Goal: Task Accomplishment & Management: Use online tool/utility

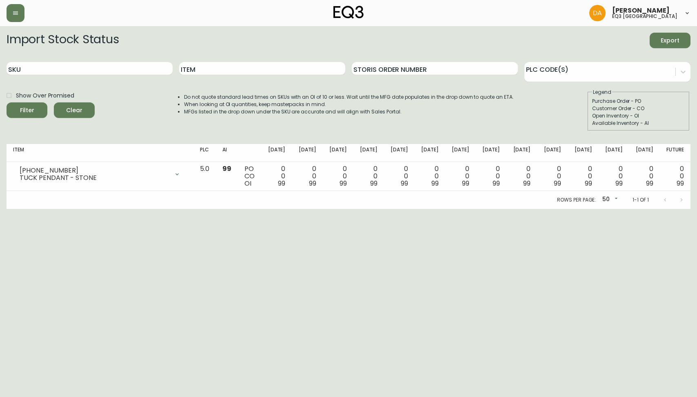
click at [69, 109] on span "Clear" at bounding box center [74, 110] width 28 height 10
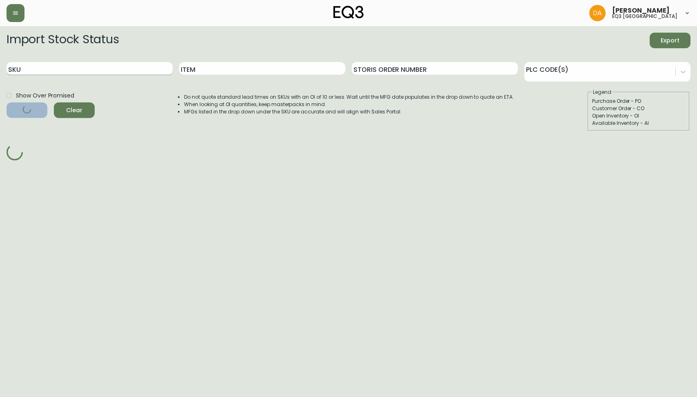
click at [93, 67] on input "SKU" at bounding box center [90, 68] width 166 height 13
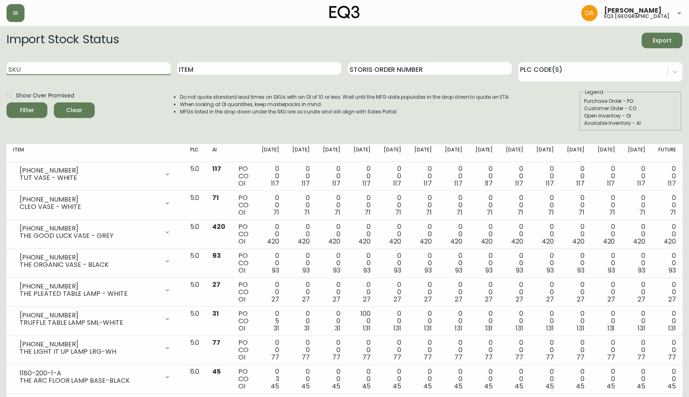
paste input "[PHONE_NUMBER]"
click at [7, 102] on button "Filter" at bounding box center [27, 110] width 41 height 16
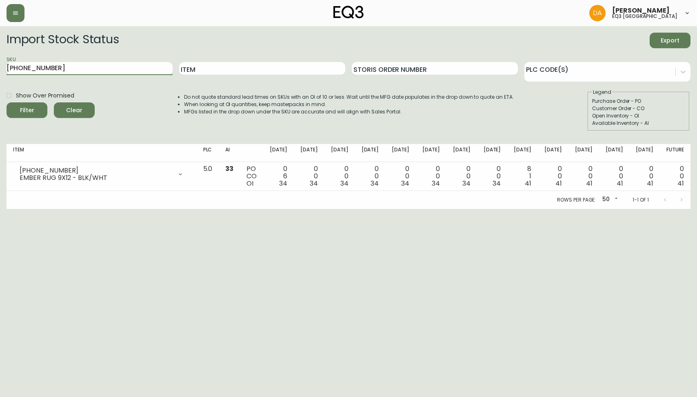
drag, startPoint x: 77, startPoint y: 69, endPoint x: -7, endPoint y: 71, distance: 84.1
click at [0, 71] on html "[PERSON_NAME] eq3 calgary Import Stock Status Export SKU [PHONE_NUMBER] Item St…" at bounding box center [348, 104] width 697 height 209
paste input "020-986-13-A"
click at [7, 102] on button "Filter" at bounding box center [27, 110] width 41 height 16
drag, startPoint x: 16, startPoint y: 240, endPoint x: 79, endPoint y: 136, distance: 122.3
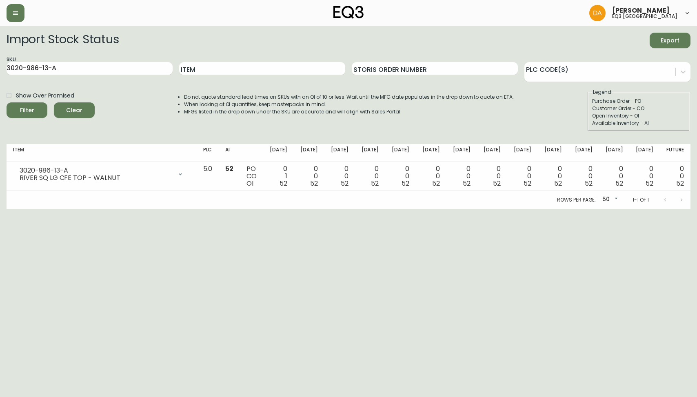
click at [21, 209] on html "[PERSON_NAME] eq3 calgary Import Stock Status Export SKU 3020-986-13-A Item Sto…" at bounding box center [348, 104] width 697 height 209
drag, startPoint x: 113, startPoint y: 67, endPoint x: -7, endPoint y: 93, distance: 123.6
click at [0, 93] on html "[PERSON_NAME] eq3 calgary Import Stock Status Export SKU 3020-986-13-A Item Sto…" at bounding box center [348, 104] width 697 height 209
paste input "40-B"
click at [7, 102] on button "Filter" at bounding box center [27, 110] width 41 height 16
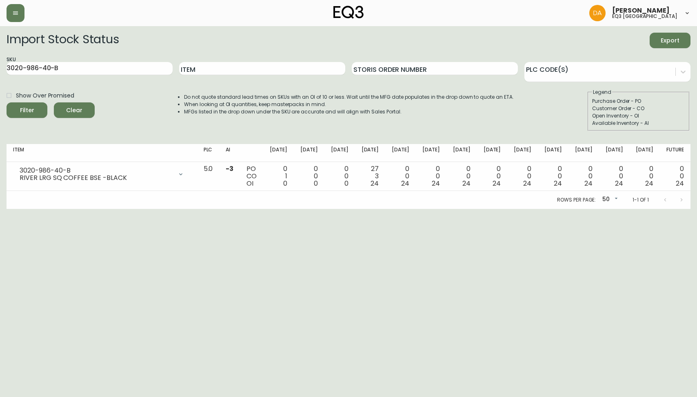
drag, startPoint x: 38, startPoint y: 225, endPoint x: 43, endPoint y: 209, distance: 16.5
click at [38, 209] on html "[PERSON_NAME] eq3 calgary Import Stock Status Export SKU 3020-986-40-B Item Sto…" at bounding box center [348, 104] width 697 height 209
drag, startPoint x: 42, startPoint y: 61, endPoint x: -7, endPoint y: 66, distance: 50.0
click at [0, 66] on html "[PERSON_NAME] eq3 calgary Import Stock Status Export SKU 3020-986-40-B Item Sto…" at bounding box center [348, 104] width 697 height 209
paste input "0-4-A"
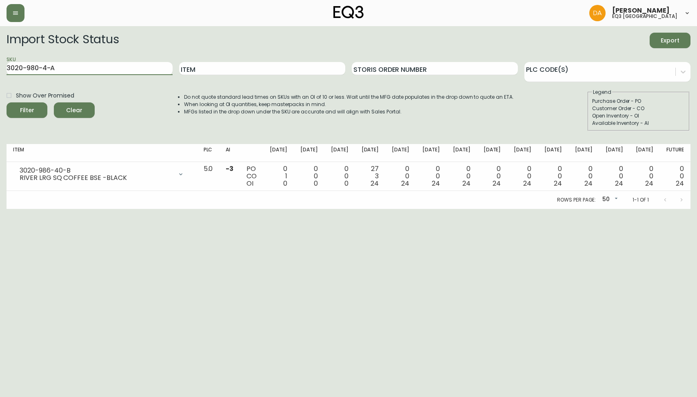
click at [7, 102] on button "Filter" at bounding box center [27, 110] width 41 height 16
drag, startPoint x: 41, startPoint y: 252, endPoint x: 48, endPoint y: 198, distance: 55.1
click at [42, 209] on html "[PERSON_NAME] eq3 calgary Import Stock Status Export SKU 3020-980-4-A Item Stor…" at bounding box center [348, 104] width 697 height 209
click at [0, 67] on html "[PERSON_NAME] eq3 calgary Import Stock Status Export SKU 3020-980-4-A Item Stor…" at bounding box center [348, 104] width 697 height 209
paste input "0-B"
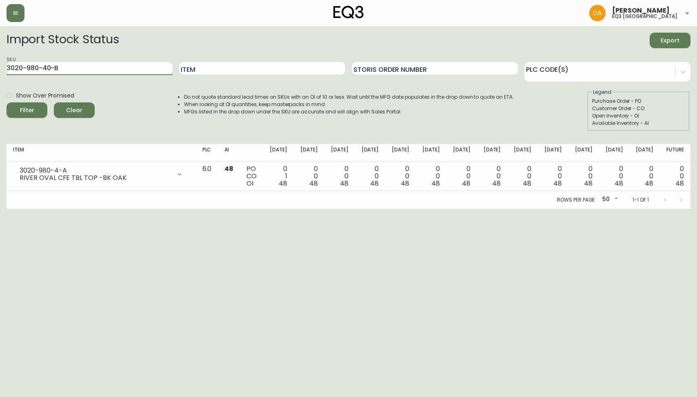
click at [7, 102] on button "Filter" at bounding box center [27, 110] width 41 height 16
click at [20, 209] on html "[PERSON_NAME] eq3 calgary Import Stock Status Export SKU 3020-980-40-B Item Sto…" at bounding box center [348, 104] width 697 height 209
drag, startPoint x: 90, startPoint y: 64, endPoint x: 0, endPoint y: 74, distance: 90.4
click at [0, 74] on main "Import Stock Status Export SKU 3020-980-40-B Item Storis Order Number PLC Code(…" at bounding box center [348, 117] width 697 height 183
paste input "2-4-A"
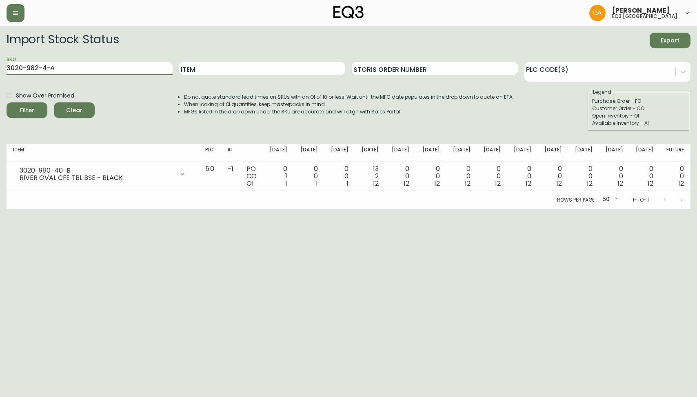
click at [7, 102] on button "Filter" at bounding box center [27, 110] width 41 height 16
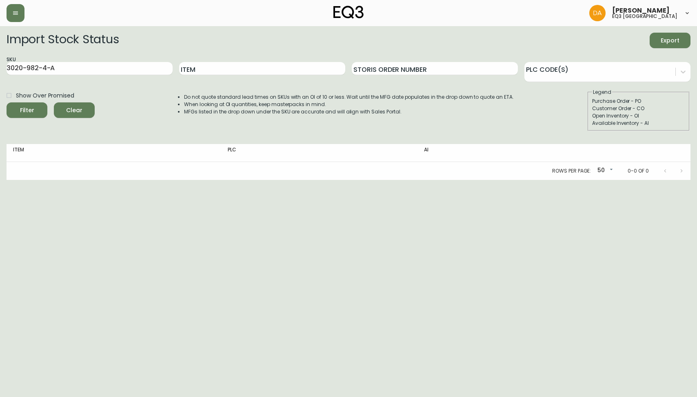
click at [11, 180] on html "[PERSON_NAME] eq3 calgary Import Stock Status Export SKU 3020-982-4-A Item Stor…" at bounding box center [348, 90] width 697 height 180
drag, startPoint x: 84, startPoint y: 68, endPoint x: -7, endPoint y: 67, distance: 91.0
click at [0, 67] on html "[PERSON_NAME] eq3 calgary Import Stock Status Export SKU 3020-982-4-A Item Stor…" at bounding box center [348, 90] width 697 height 180
paste input "0-B"
click at [7, 102] on button "Filter" at bounding box center [27, 110] width 41 height 16
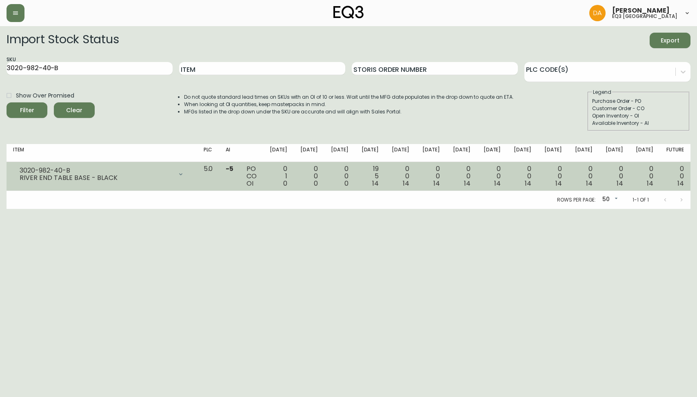
drag, startPoint x: 38, startPoint y: 252, endPoint x: 8, endPoint y: 185, distance: 73.4
click at [38, 209] on html "[PERSON_NAME] eq3 calgary Import Stock Status Export SKU 3020-982-40-B Item Sto…" at bounding box center [348, 104] width 697 height 209
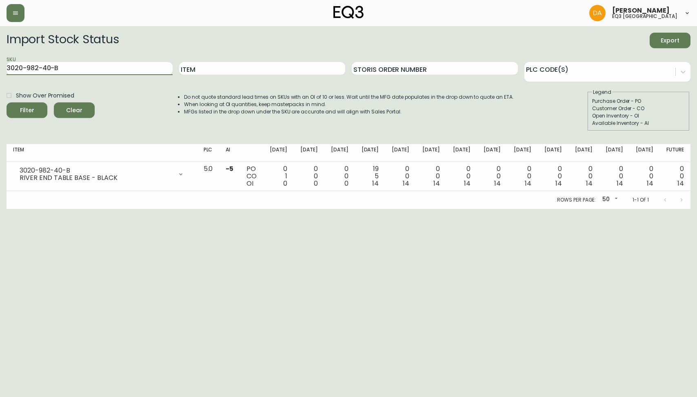
click at [0, 76] on html "[PERSON_NAME] eq3 calgary Import Stock Status Export SKU 3020-982-40-B Item Sto…" at bounding box center [348, 104] width 697 height 209
paste input "[PHONE_NUMBER]"
type input "[PHONE_NUMBER]"
click at [7, 102] on button "Filter" at bounding box center [27, 110] width 41 height 16
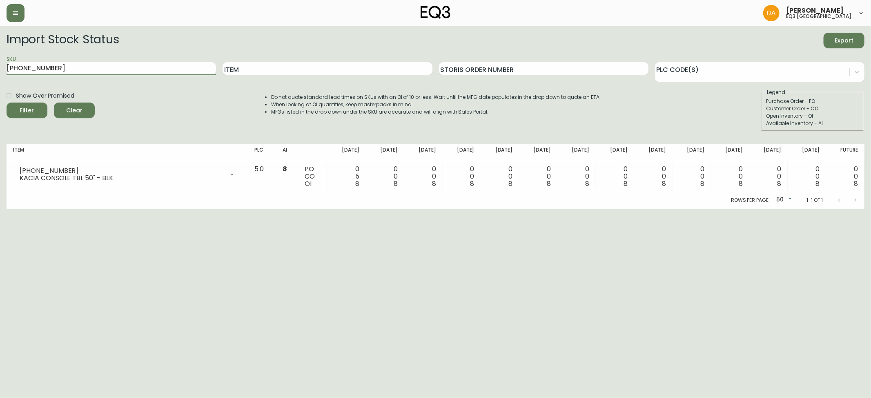
drag, startPoint x: 53, startPoint y: 69, endPoint x: 0, endPoint y: 78, distance: 53.4
click at [0, 78] on main "Import Stock Status Export SKU [PHONE_NUMBER] Item Storis Order Number PLC Code…" at bounding box center [435, 117] width 871 height 183
click at [249, 71] on input "Item" at bounding box center [326, 68] width 209 height 13
type input "BALL"
click at [7, 102] on button "Filter" at bounding box center [27, 110] width 41 height 16
